Goal: Information Seeking & Learning: Learn about a topic

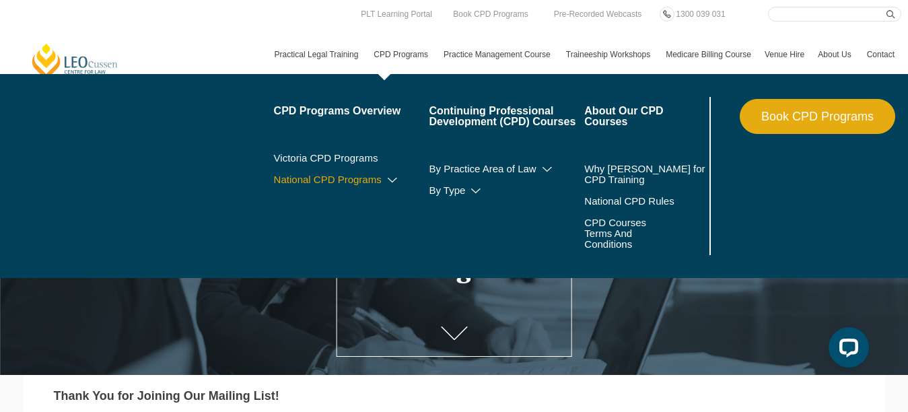
click at [386, 185] on icon at bounding box center [392, 180] width 13 height 9
click at [274, 205] on link "By CPD Category" at bounding box center [352, 199] width 156 height 11
click at [357, 205] on icon at bounding box center [363, 199] width 13 height 9
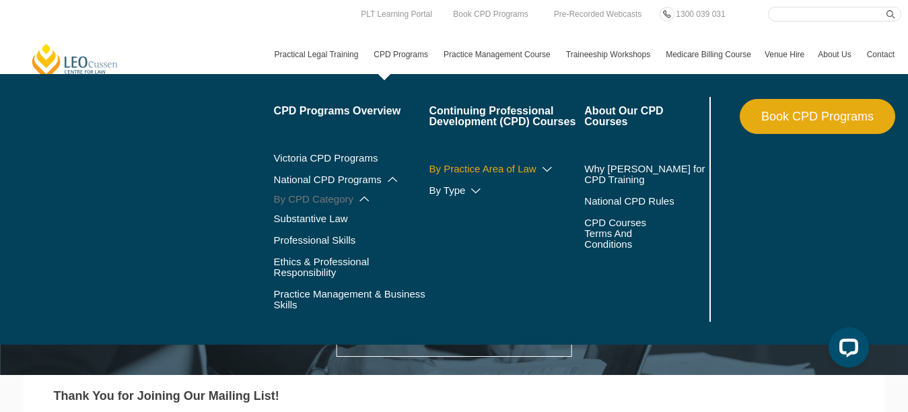
click at [541, 174] on icon at bounding box center [547, 169] width 13 height 9
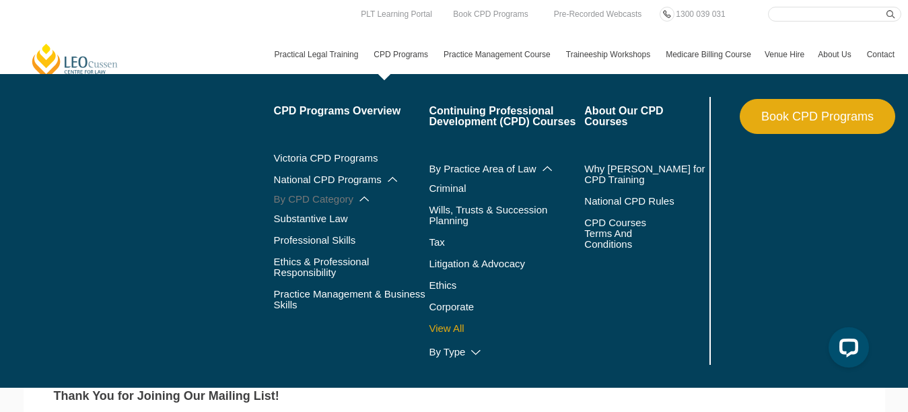
click at [429, 334] on link "View All" at bounding box center [507, 328] width 156 height 11
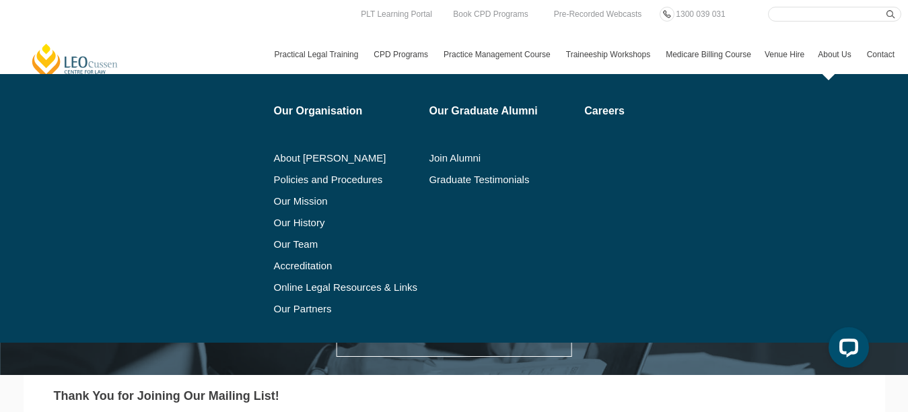
click at [811, 59] on link "About Us" at bounding box center [835, 54] width 48 height 39
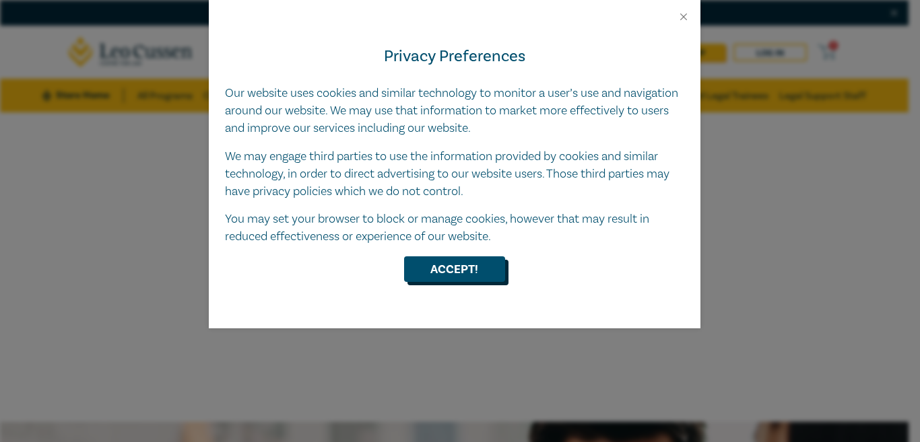
click at [452, 272] on button "Accept!" at bounding box center [454, 269] width 101 height 26
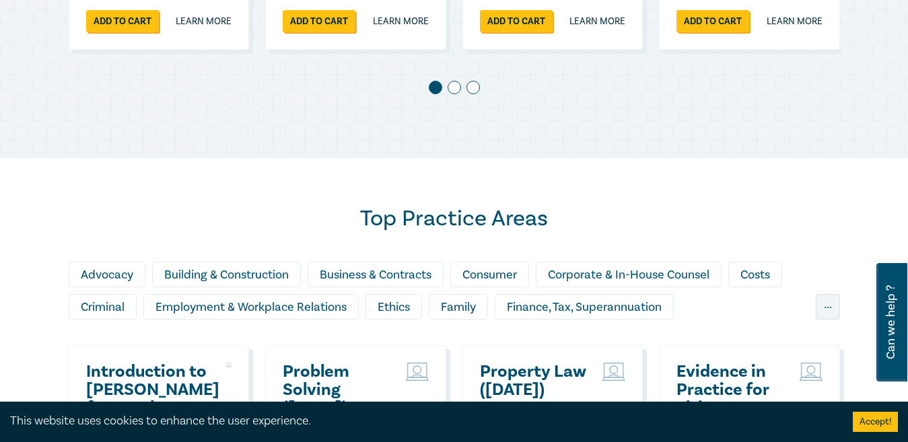
scroll to position [998, 0]
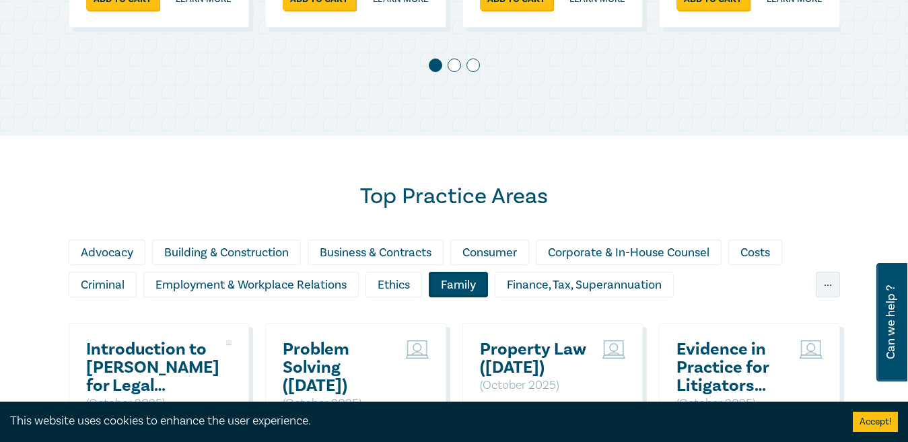
click at [465, 298] on div "Family" at bounding box center [458, 285] width 59 height 26
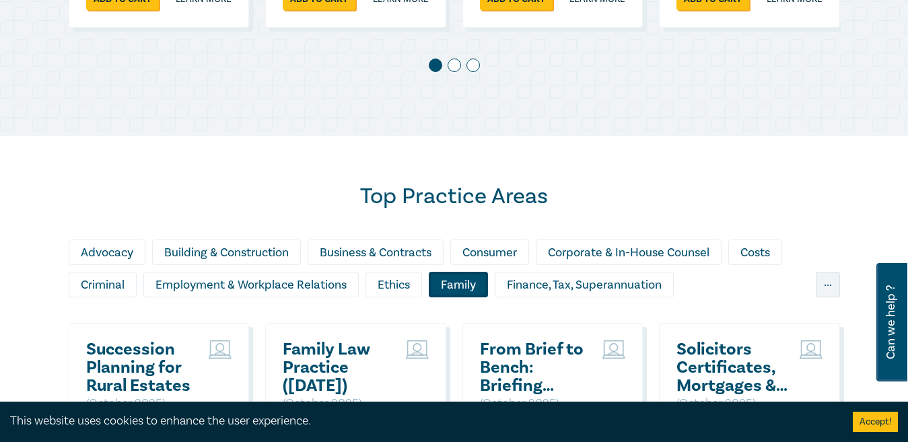
click at [458, 298] on div "Family" at bounding box center [458, 285] width 59 height 26
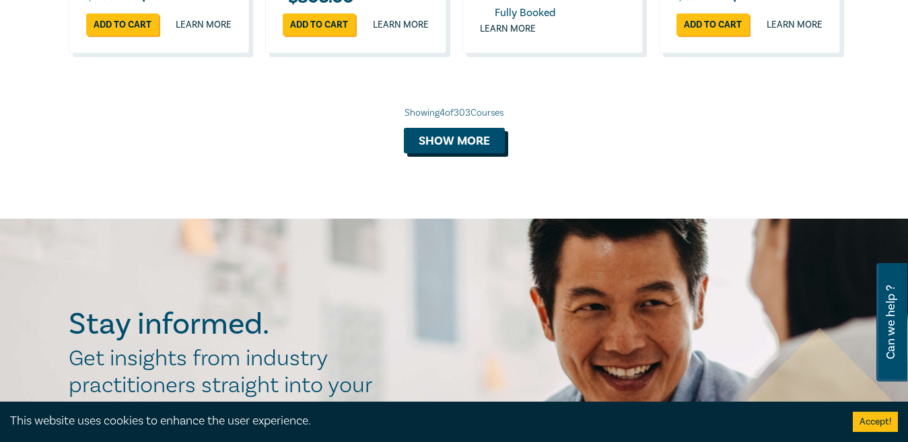
scroll to position [1509, 0]
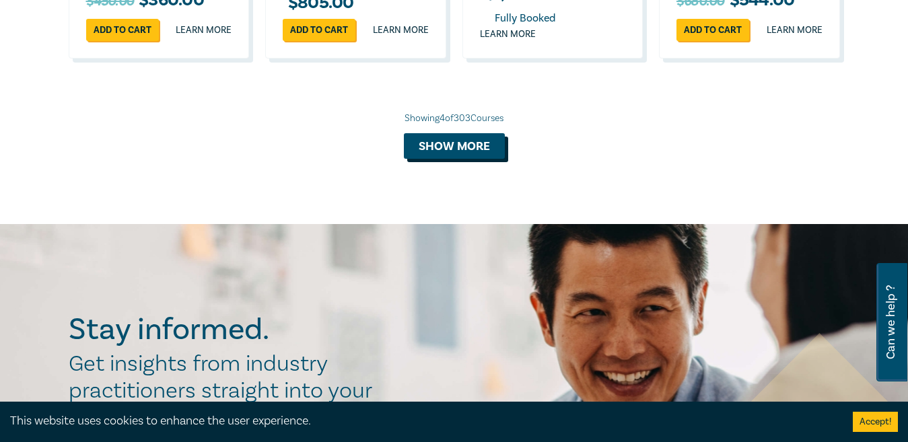
click at [440, 159] on button "Show more" at bounding box center [454, 146] width 101 height 26
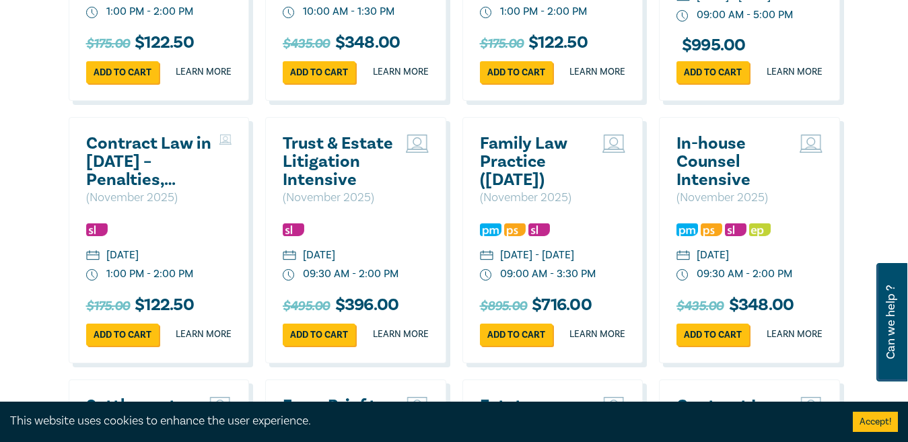
scroll to position [2272, 0]
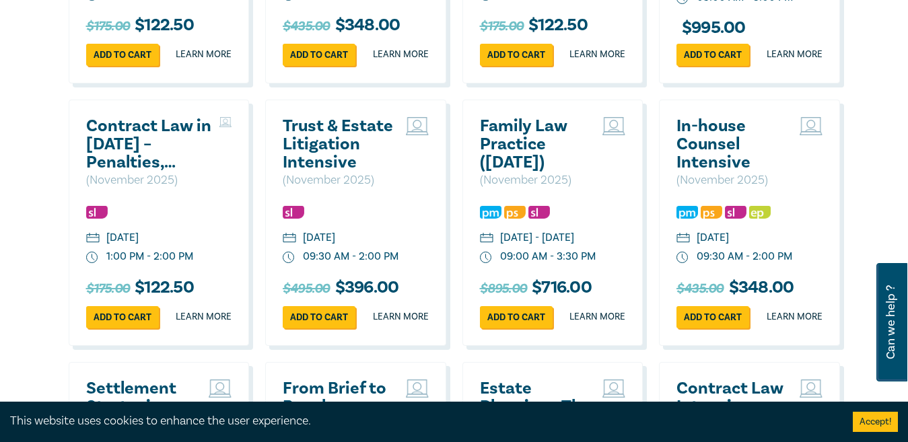
click at [523, 172] on h2 "Family Law Practice (November 2025)" at bounding box center [538, 144] width 116 height 55
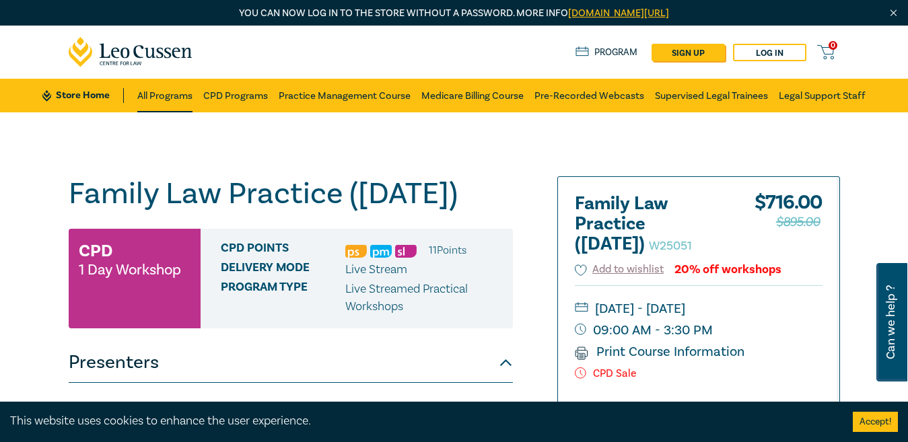
click at [170, 99] on link "All Programs" at bounding box center [164, 96] width 55 height 34
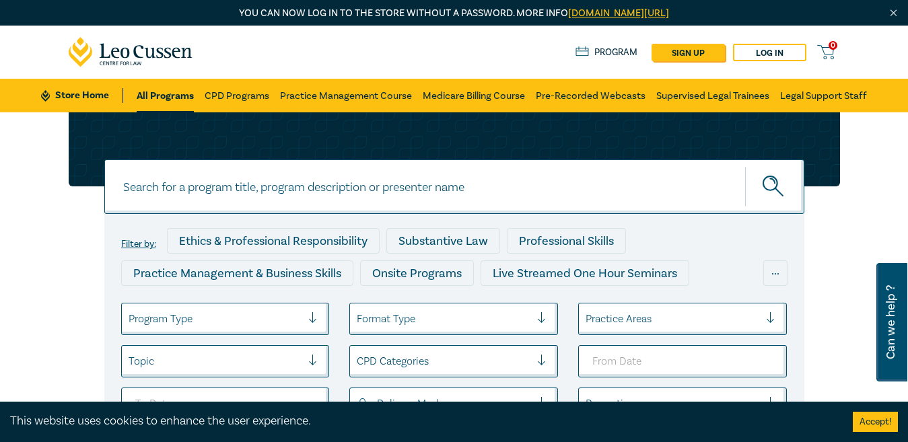
click at [314, 320] on div at bounding box center [318, 318] width 20 height 13
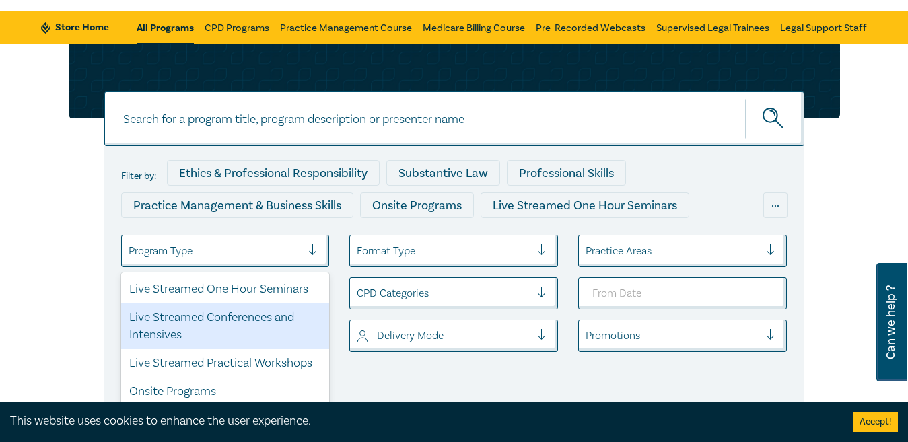
scroll to position [63, 0]
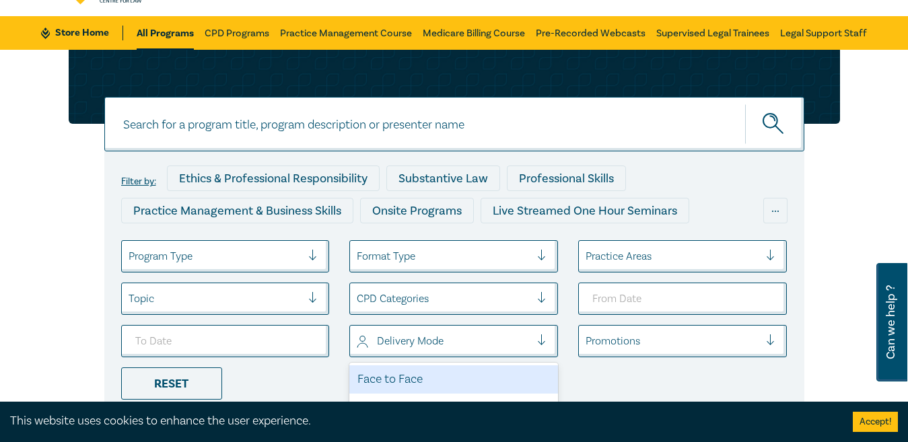
click at [537, 335] on div "Delivery Mode" at bounding box center [443, 341] width 187 height 23
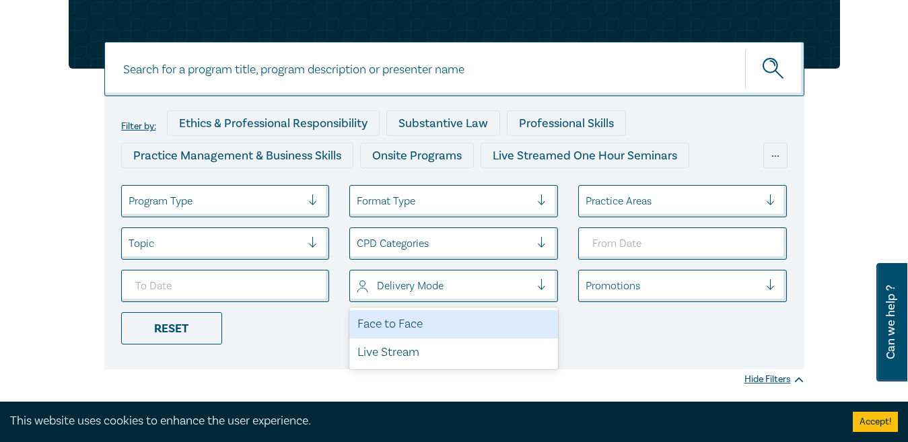
scroll to position [102, 0]
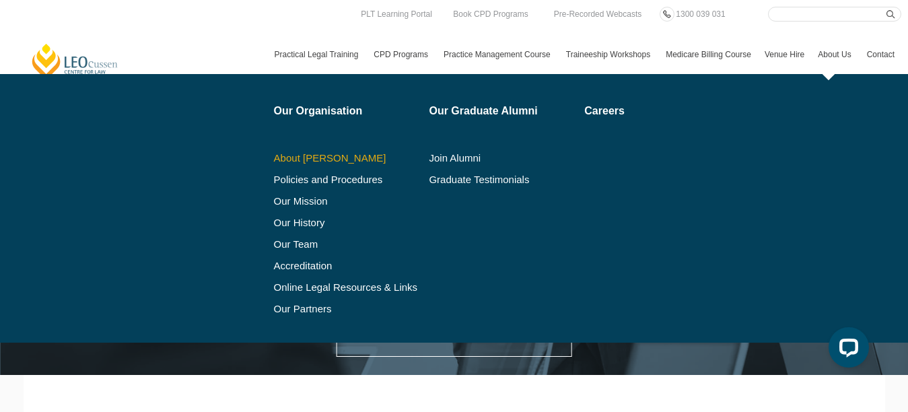
click at [274, 164] on link "About [PERSON_NAME]" at bounding box center [347, 158] width 146 height 11
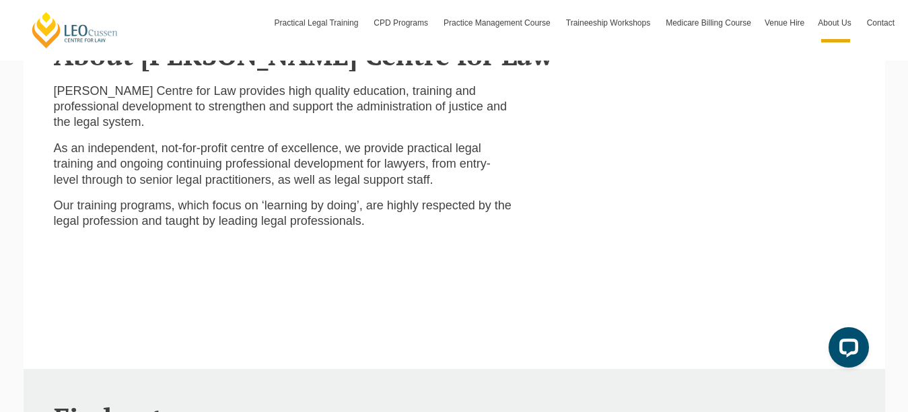
scroll to position [325, 0]
